Goal: Task Accomplishment & Management: Use online tool/utility

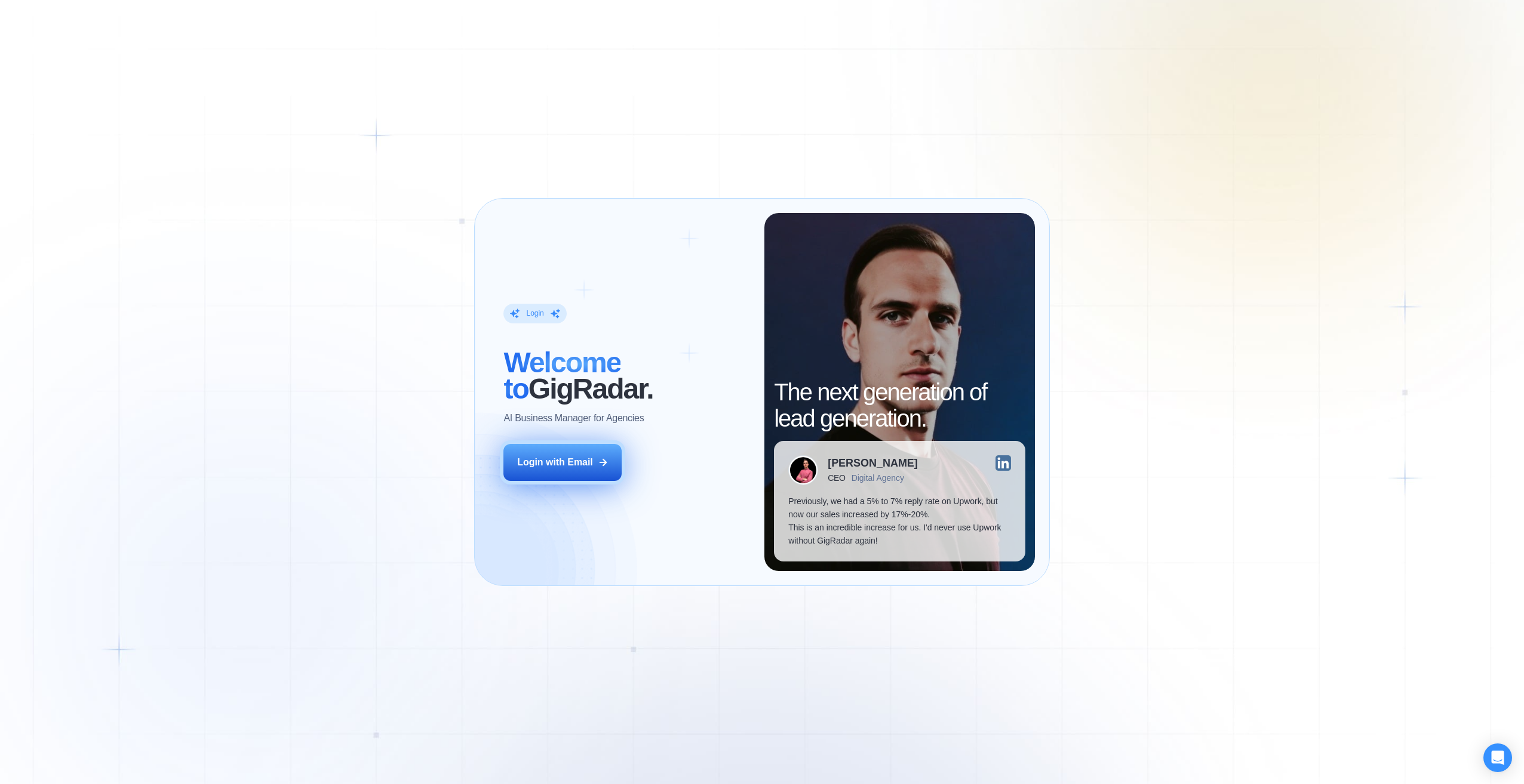
click at [562, 466] on div "Login with Email" at bounding box center [555, 462] width 75 height 13
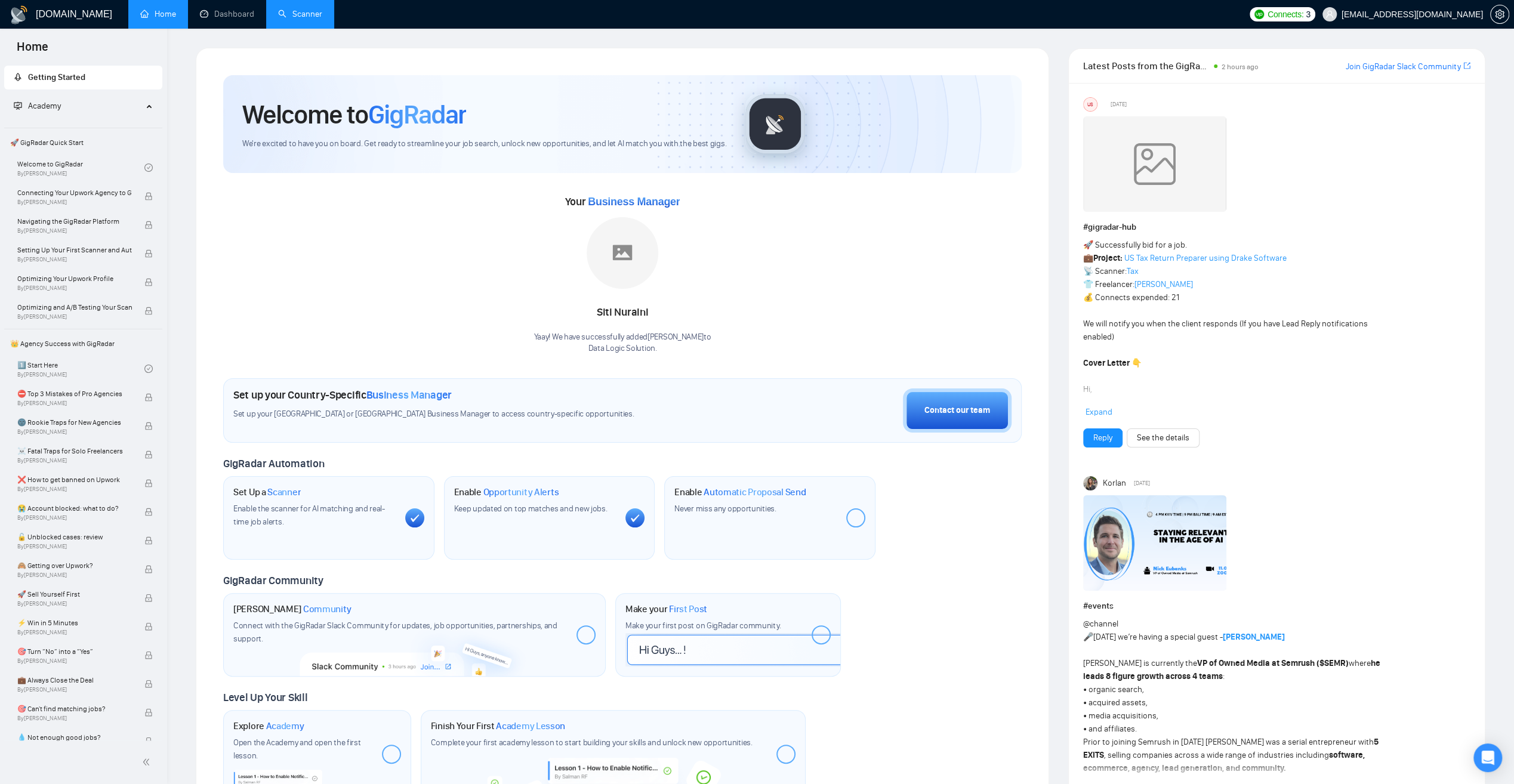
click at [302, 17] on link "Scanner" at bounding box center [300, 14] width 44 height 11
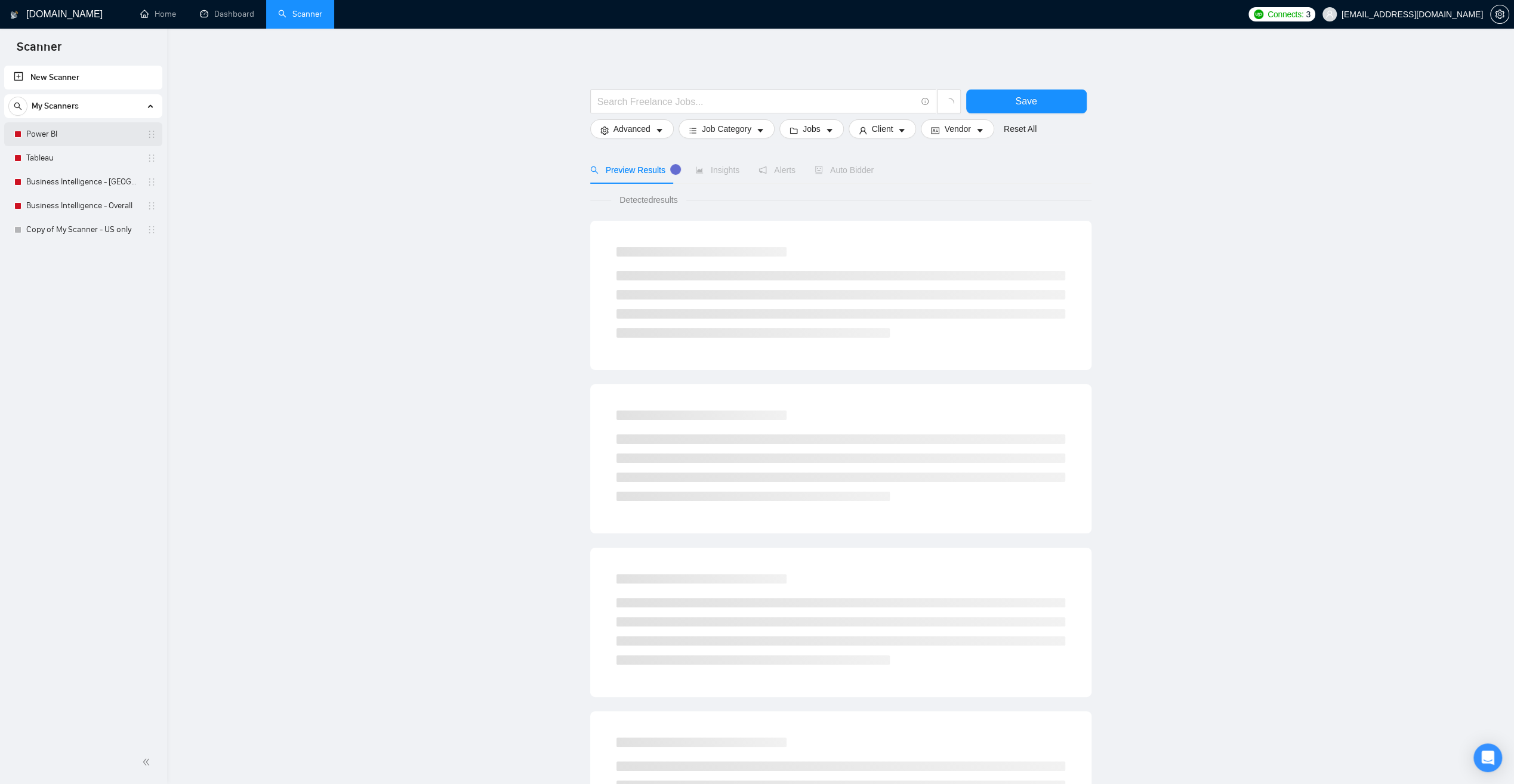
click at [44, 134] on link "Power BI" at bounding box center [82, 134] width 113 height 24
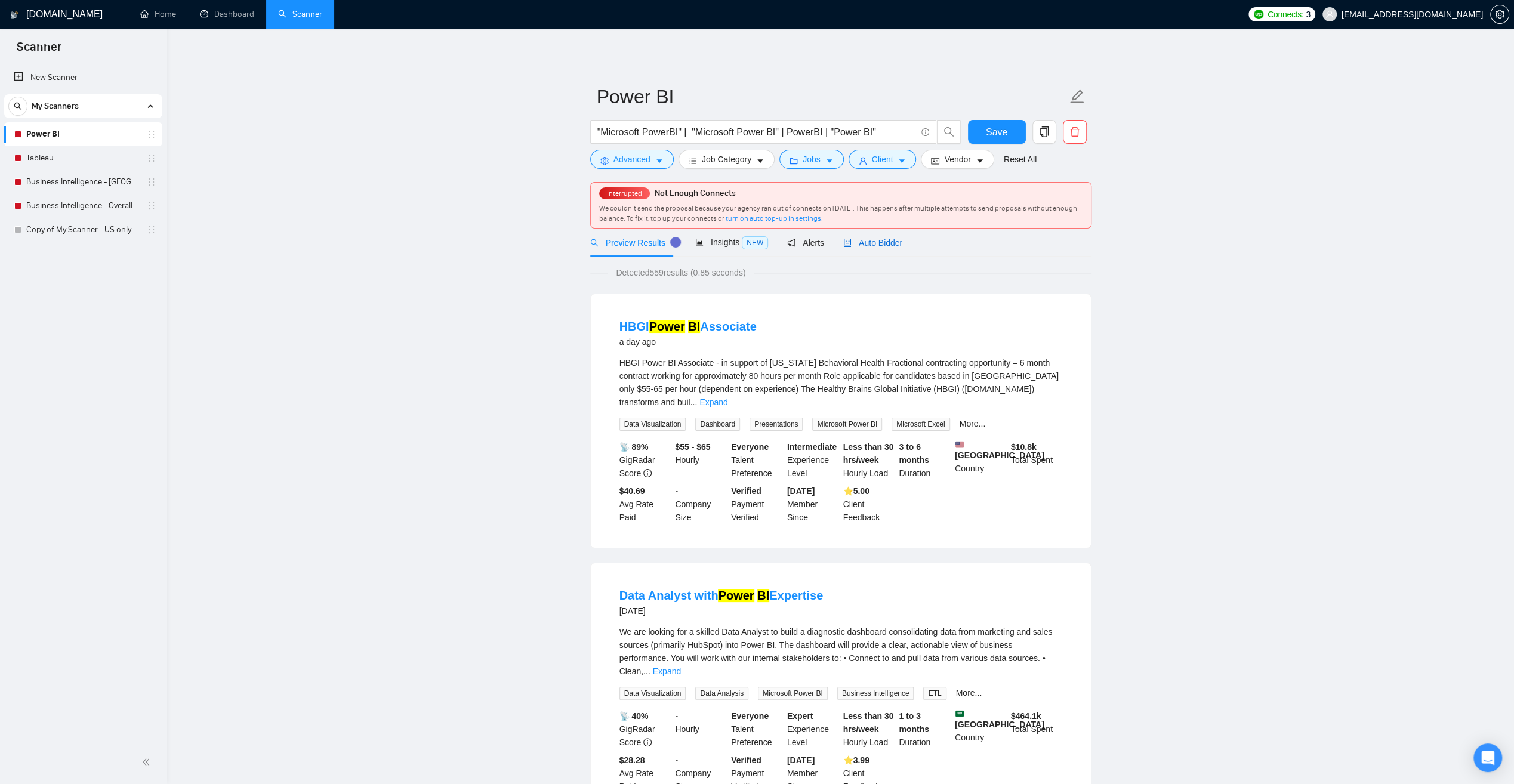
click at [851, 244] on span "Auto Bidder" at bounding box center [873, 243] width 59 height 10
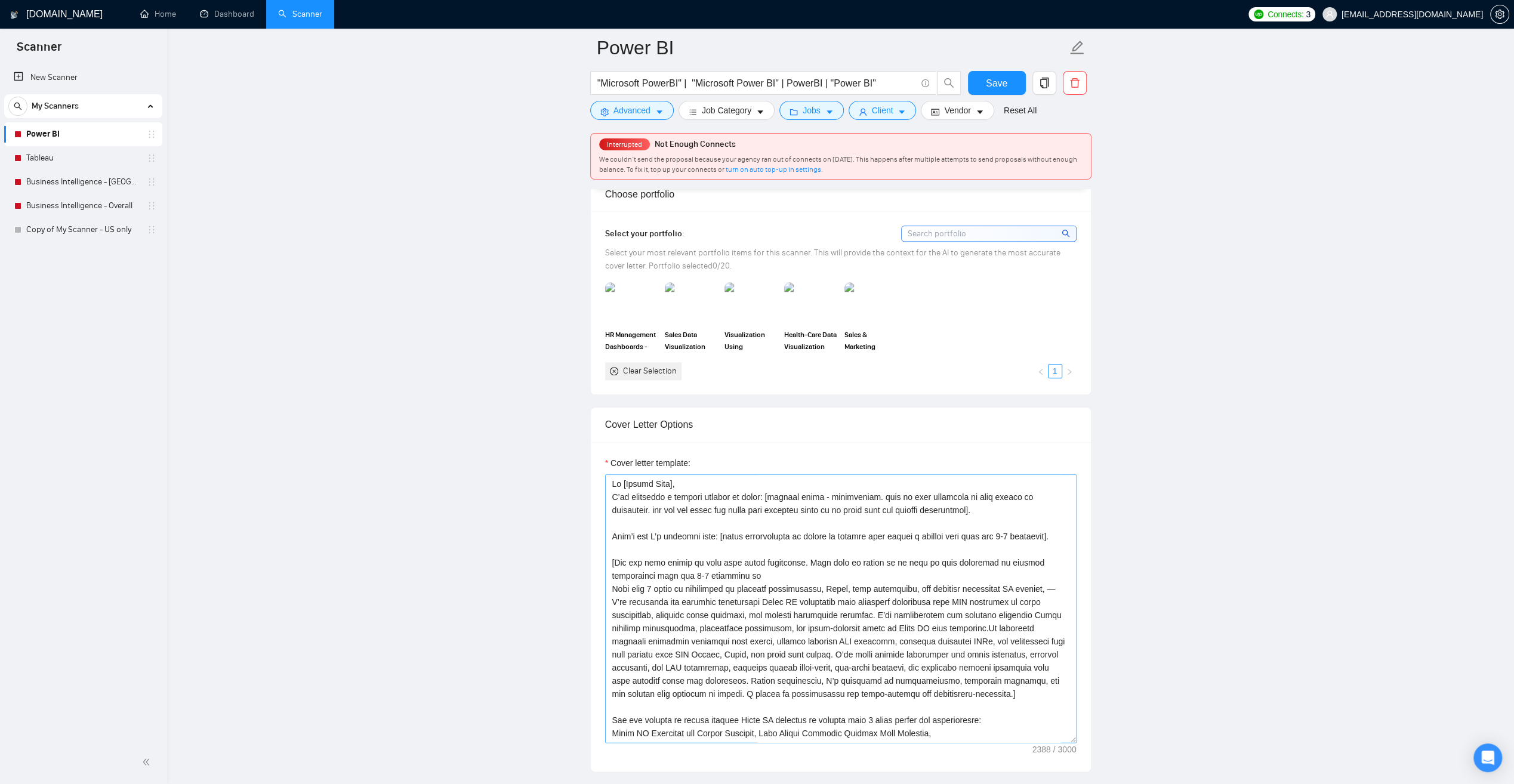
scroll to position [1194, 0]
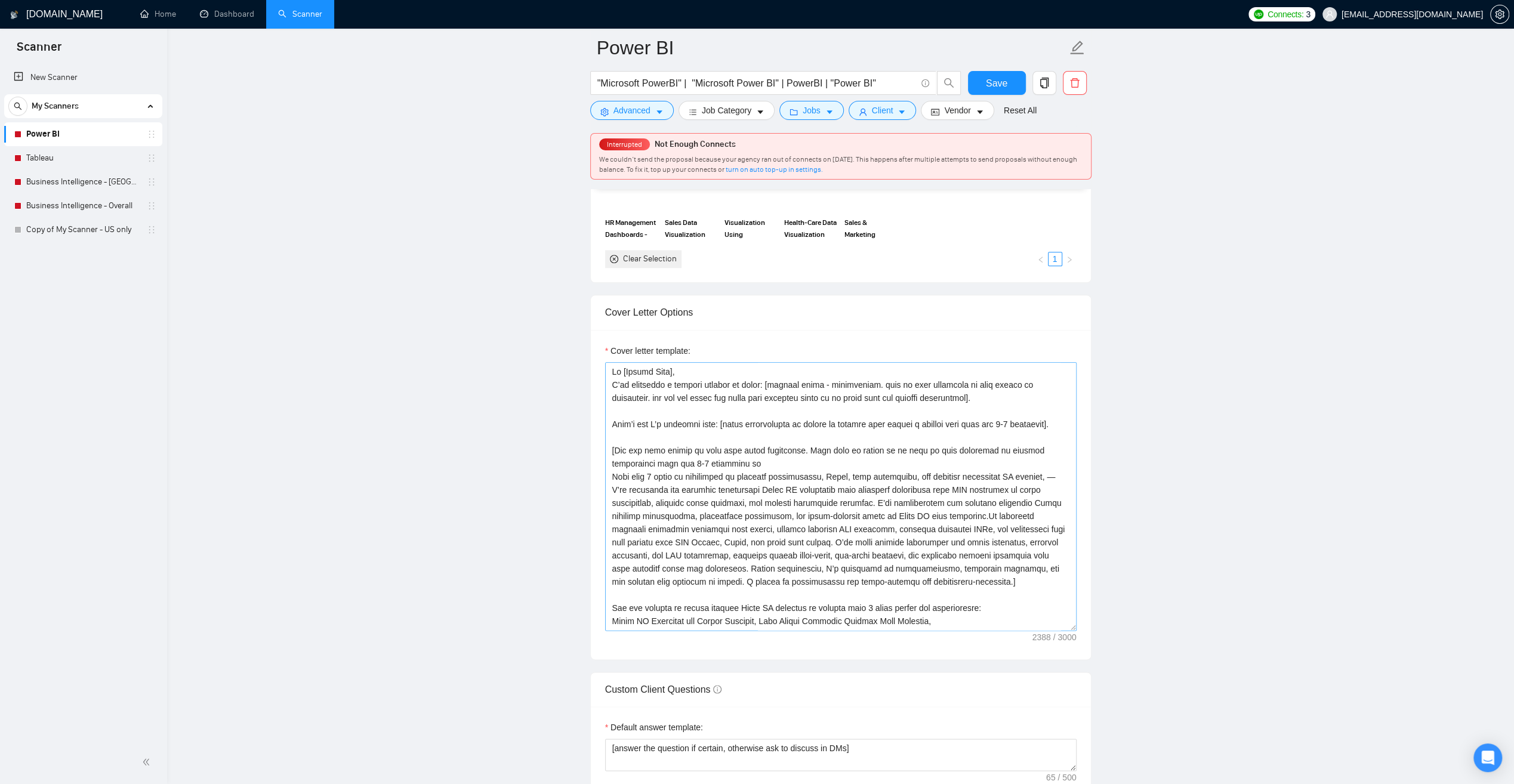
click at [1072, 622] on textarea "Cover letter template:" at bounding box center [841, 496] width 472 height 268
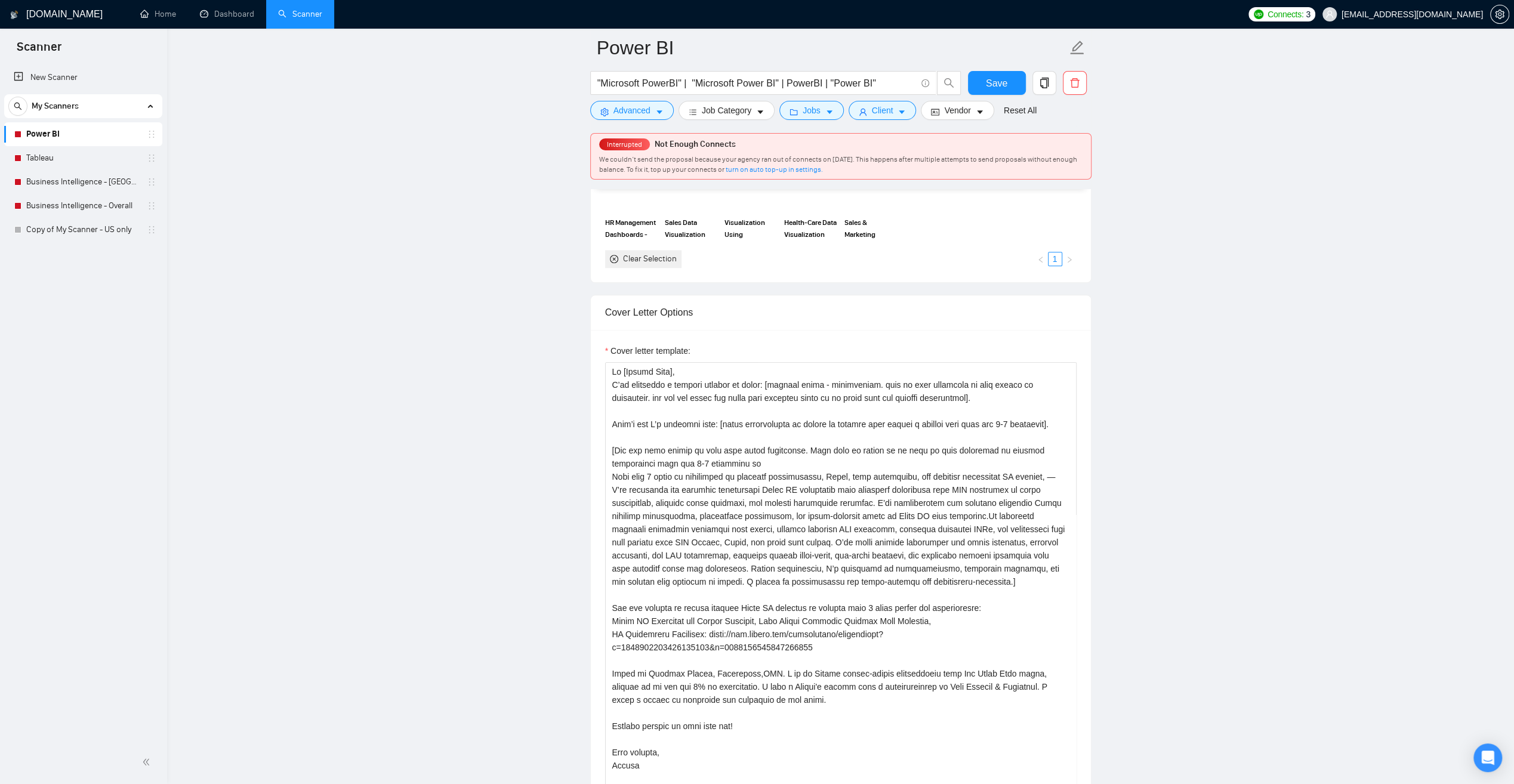
drag, startPoint x: 1075, startPoint y: 621, endPoint x: 1138, endPoint y: 738, distance: 132.9
click at [1102, 783] on main "Power BI "Microsoft PowerBI" | "Microsoft Power BI" | PowerBI | "Power BI" Save…" at bounding box center [840, 660] width 1309 height 3613
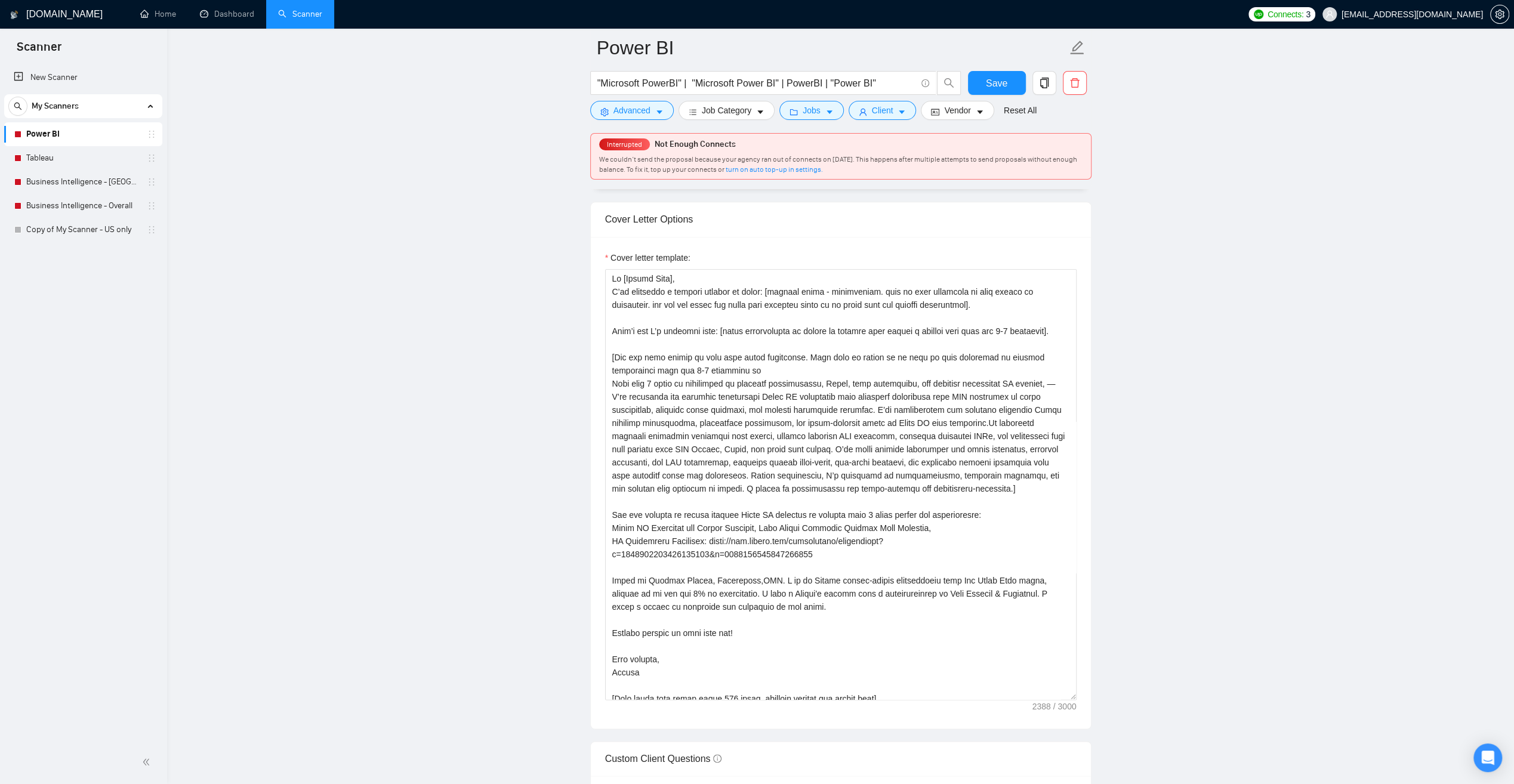
scroll to position [1313, 0]
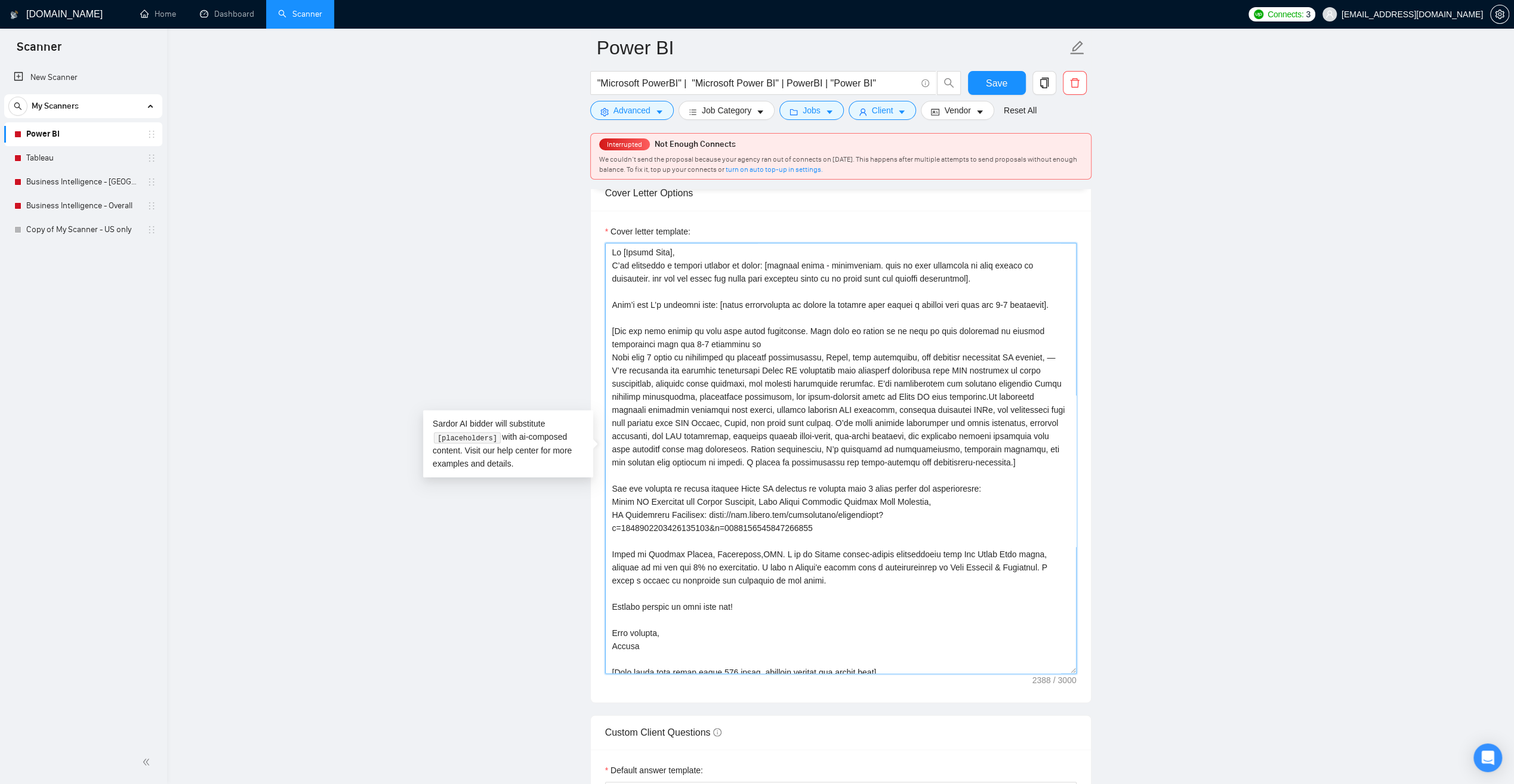
drag, startPoint x: 659, startPoint y: 317, endPoint x: 608, endPoint y: 265, distance: 72.8
click at [608, 265] on textarea "Cover letter template:" at bounding box center [841, 458] width 472 height 431
click at [734, 324] on textarea "Cover letter template:" at bounding box center [841, 458] width 472 height 431
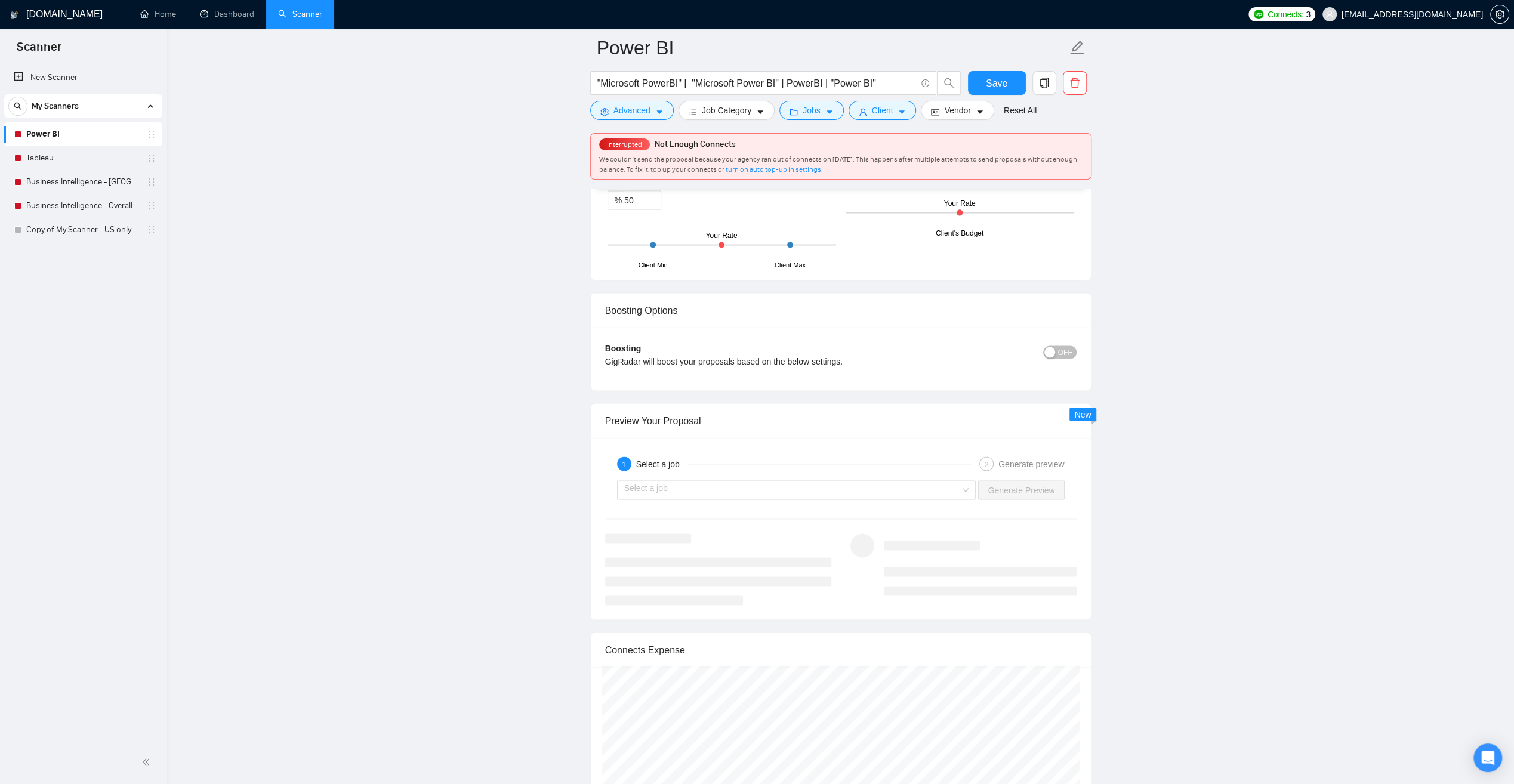
scroll to position [2208, 0]
click at [968, 487] on div "Select a job" at bounding box center [797, 496] width 360 height 19
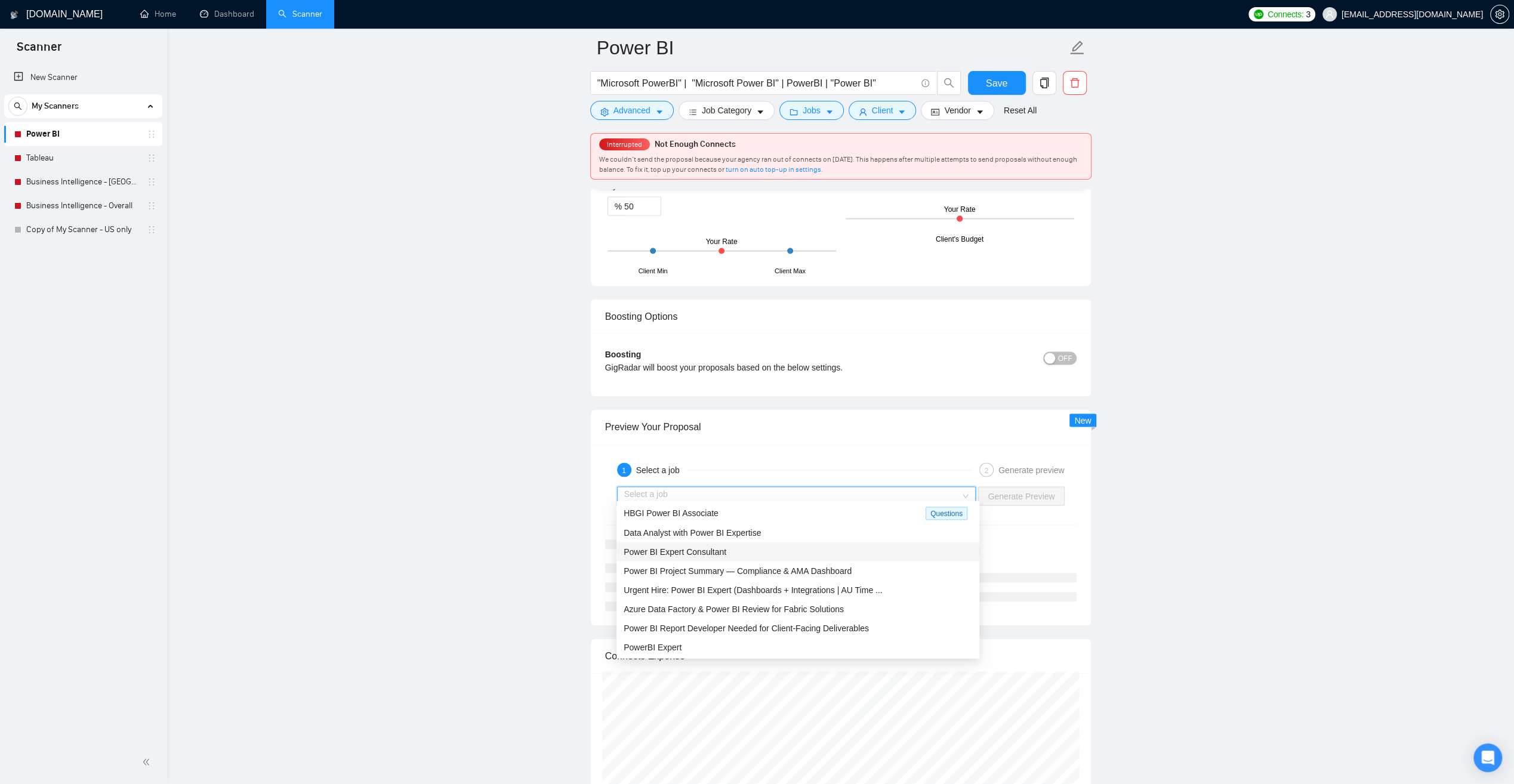
click at [674, 552] on span "Power BI Expert Consultant" at bounding box center [675, 551] width 103 height 10
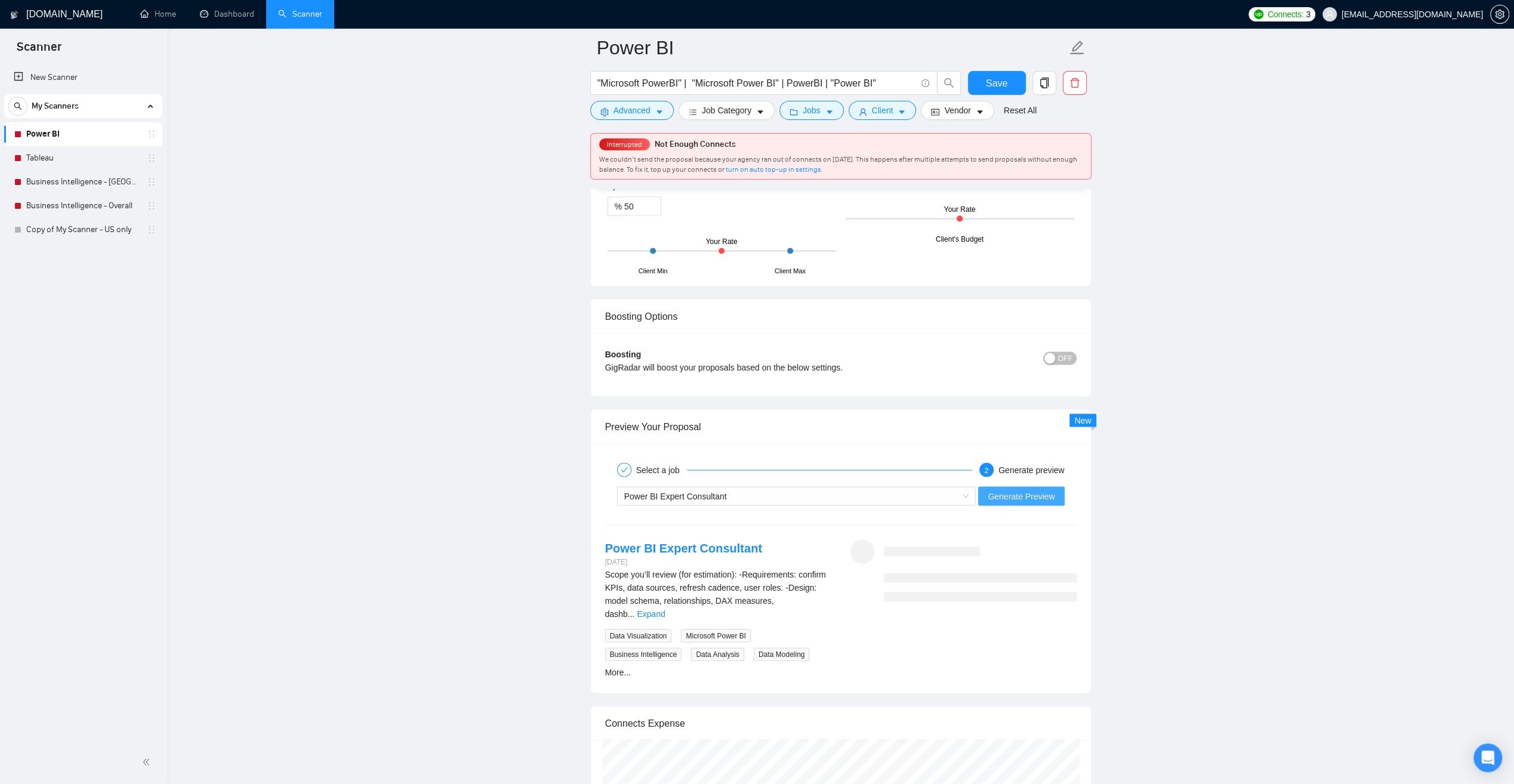
click at [1028, 489] on span "Generate Preview" at bounding box center [1021, 495] width 67 height 13
click at [665, 609] on link "Expand" at bounding box center [651, 613] width 28 height 10
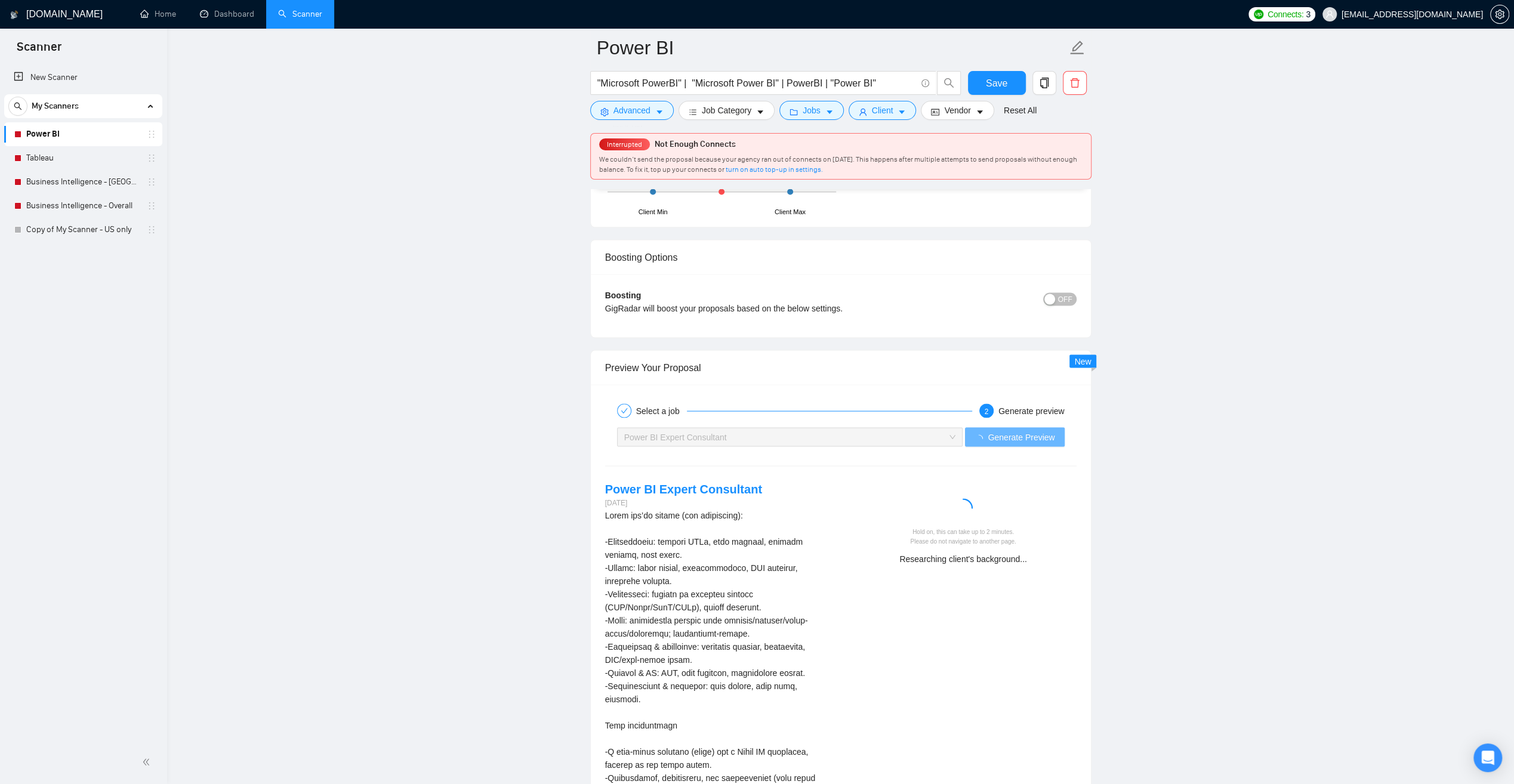
scroll to position [2268, 0]
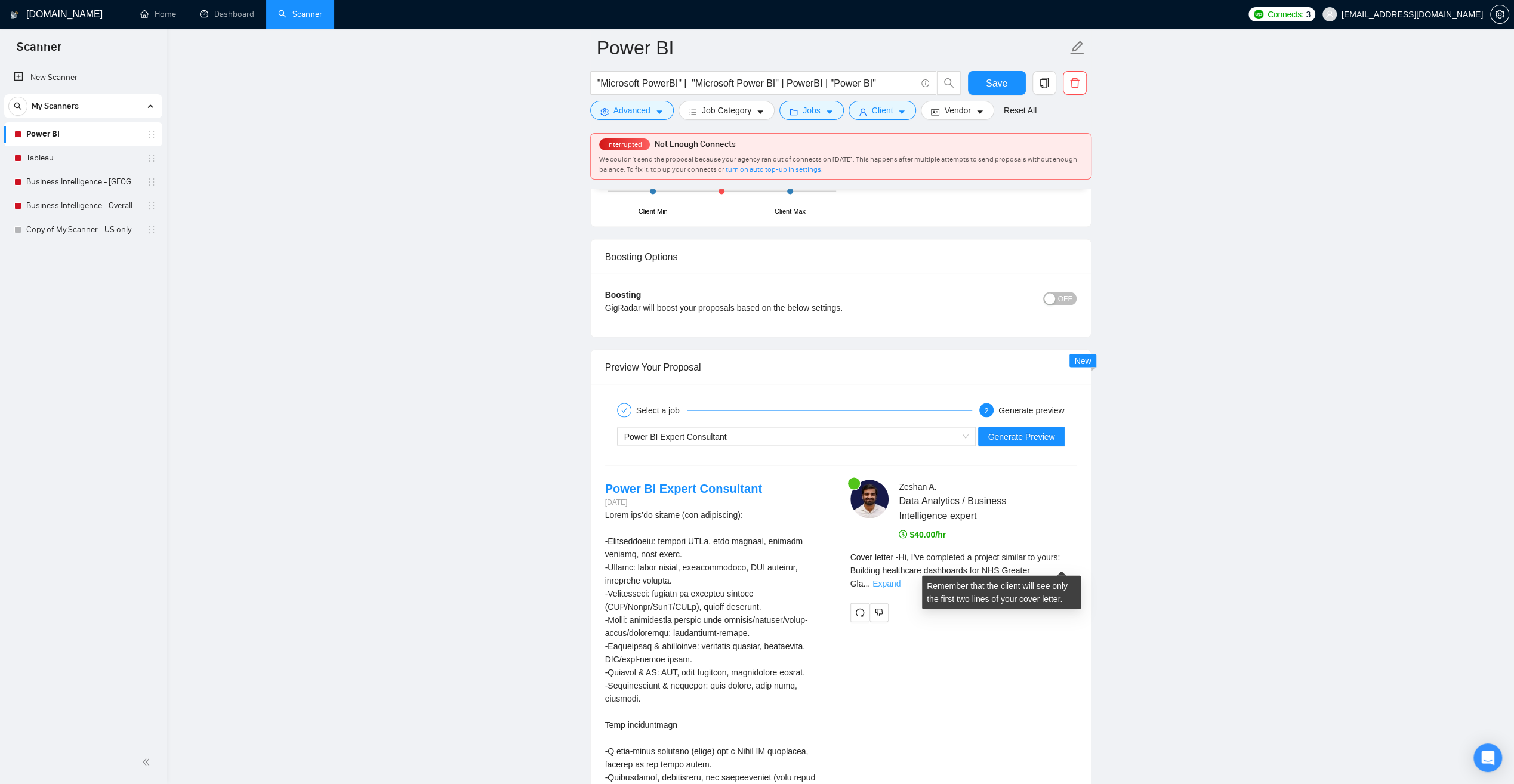
click at [901, 578] on link "Expand" at bounding box center [887, 582] width 28 height 10
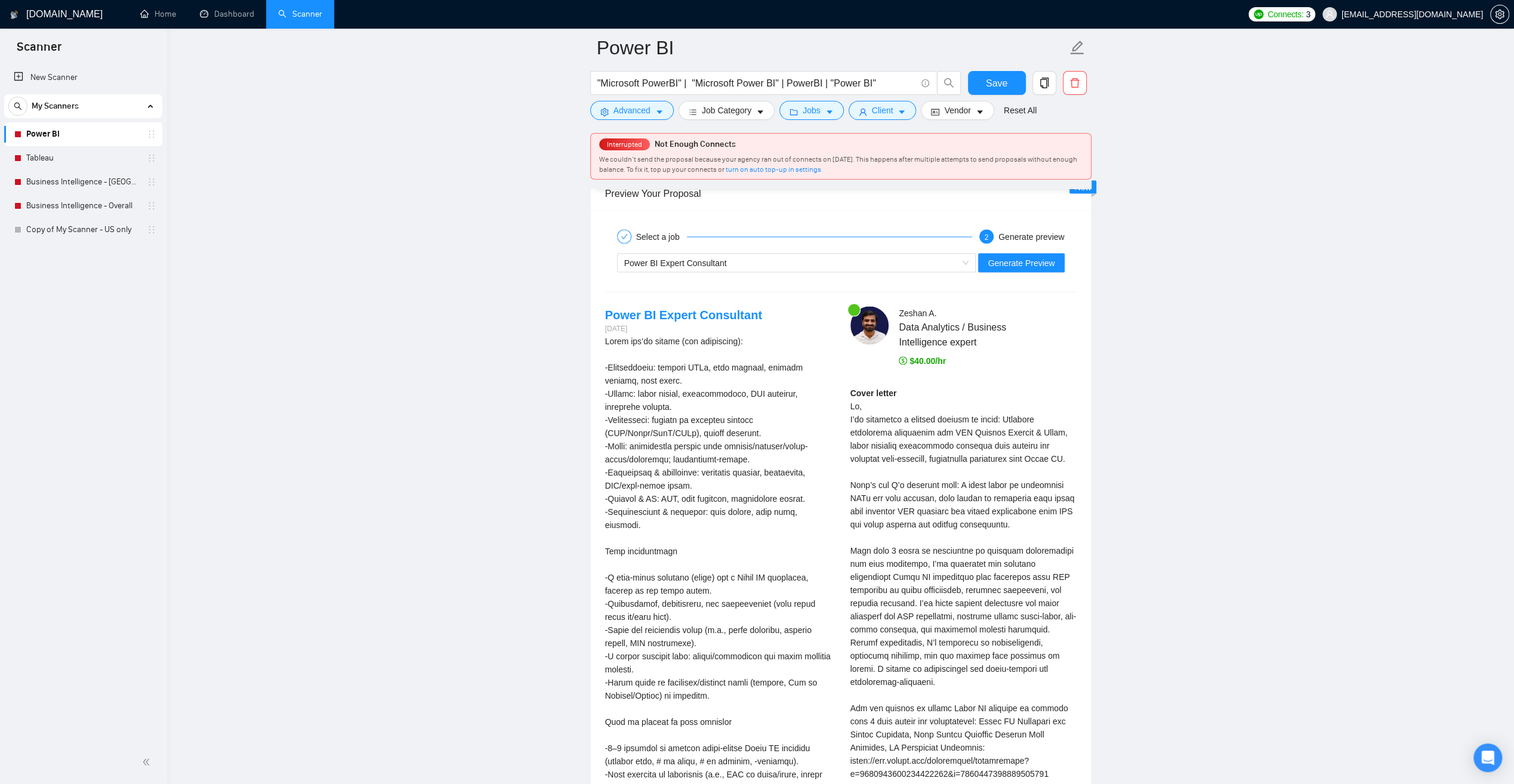
scroll to position [2447, 0]
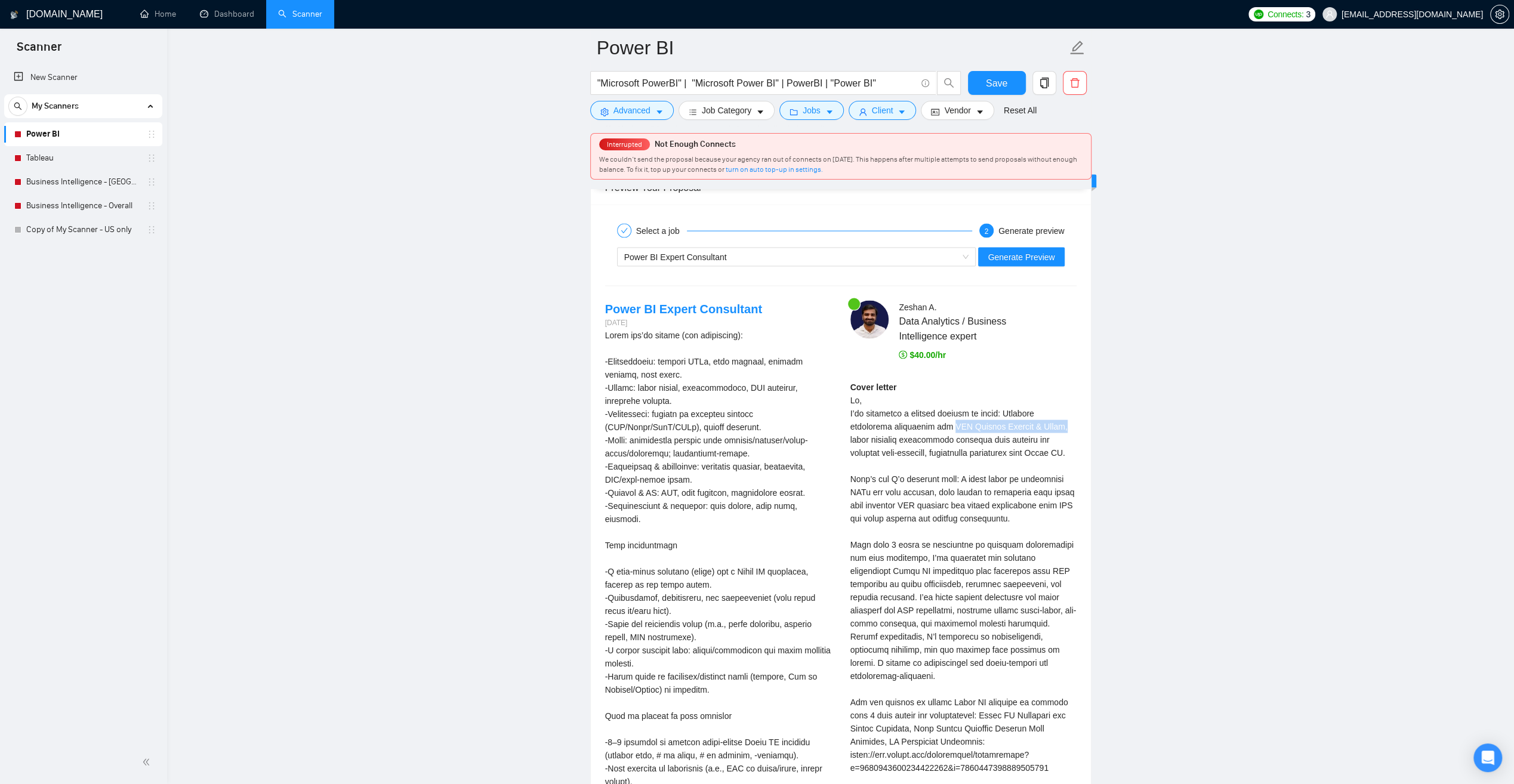
drag, startPoint x: 909, startPoint y: 419, endPoint x: 1021, endPoint y: 417, distance: 112.0
click at [1021, 417] on div "Cover letter" at bounding box center [964, 637] width 226 height 512
